Goal: Transaction & Acquisition: Subscribe to service/newsletter

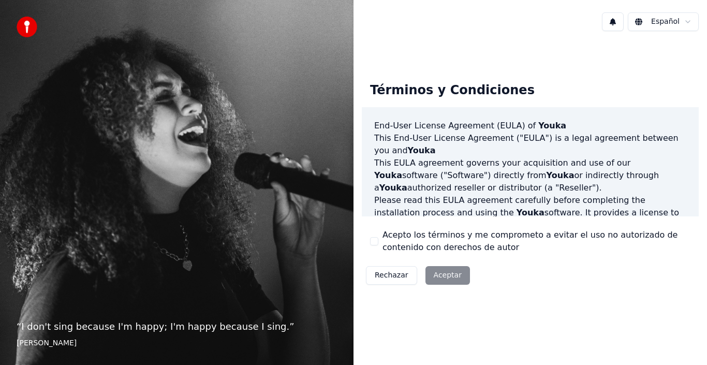
click at [442, 277] on div "Rechazar Aceptar" at bounding box center [418, 275] width 112 height 27
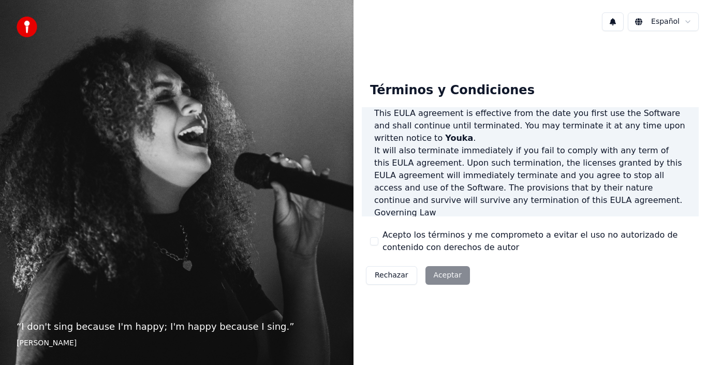
scroll to position [710, 0]
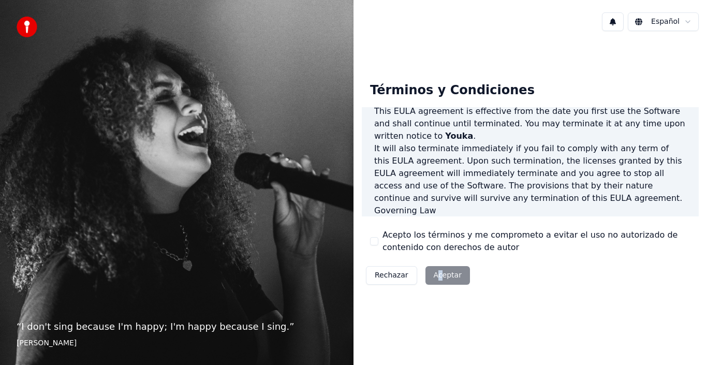
click at [438, 282] on div "Rechazar Aceptar" at bounding box center [418, 275] width 112 height 27
click at [443, 274] on div "Rechazar Aceptar" at bounding box center [418, 275] width 112 height 27
click at [440, 277] on div "Rechazar Aceptar" at bounding box center [418, 275] width 112 height 27
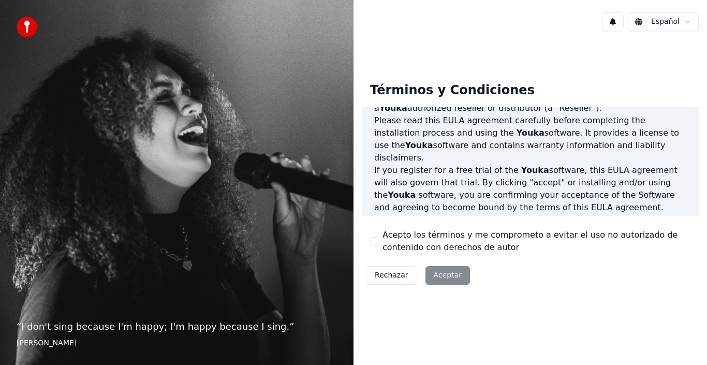
scroll to position [55, 0]
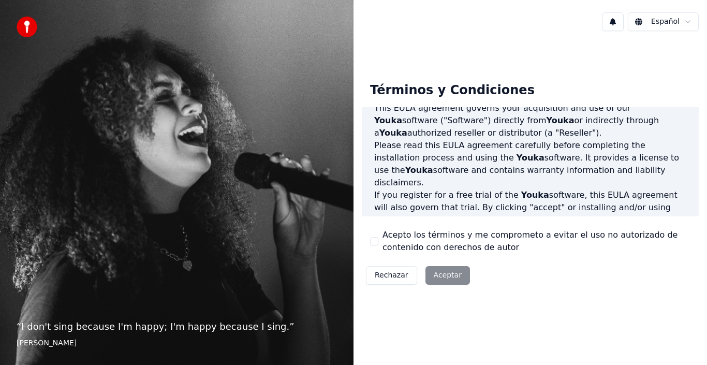
click at [375, 237] on div "Acepto los términos y me comprometo a evitar el uso no autorizado de contenido …" at bounding box center [530, 241] width 321 height 25
click at [375, 241] on button "Acepto los términos y me comprometo a evitar el uso no autorizado de contenido …" at bounding box center [374, 241] width 8 height 8
click at [450, 273] on button "Aceptar" at bounding box center [448, 275] width 45 height 19
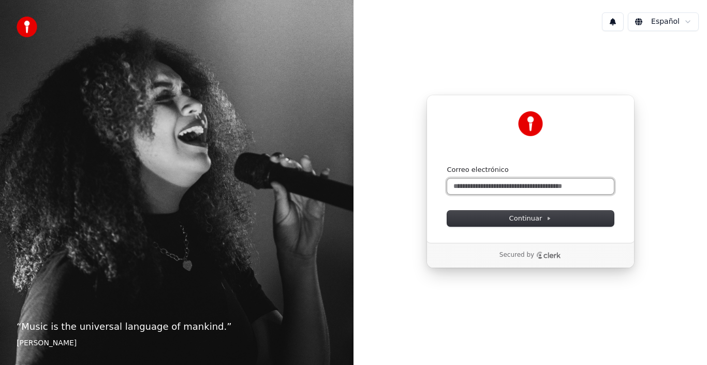
click at [481, 188] on input "Correo electrónico" at bounding box center [530, 187] width 167 height 16
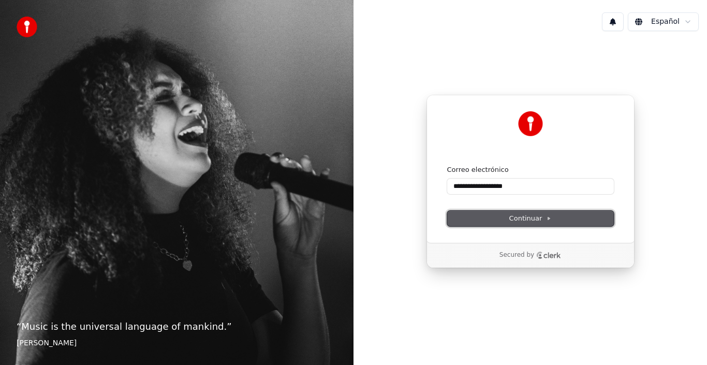
click at [499, 211] on button "Continuar" at bounding box center [530, 219] width 167 height 16
type input "**********"
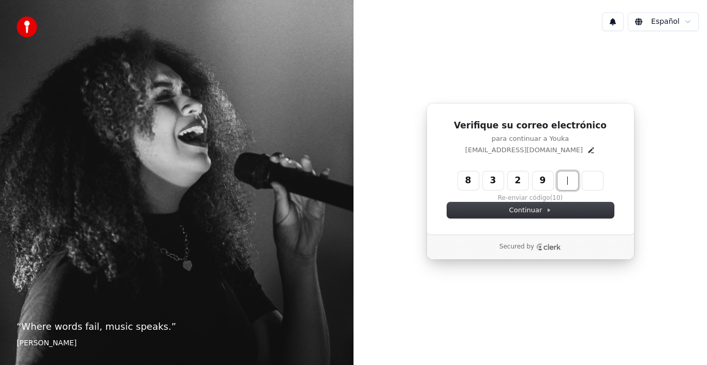
type input "******"
